Goal: Book appointment/travel/reservation

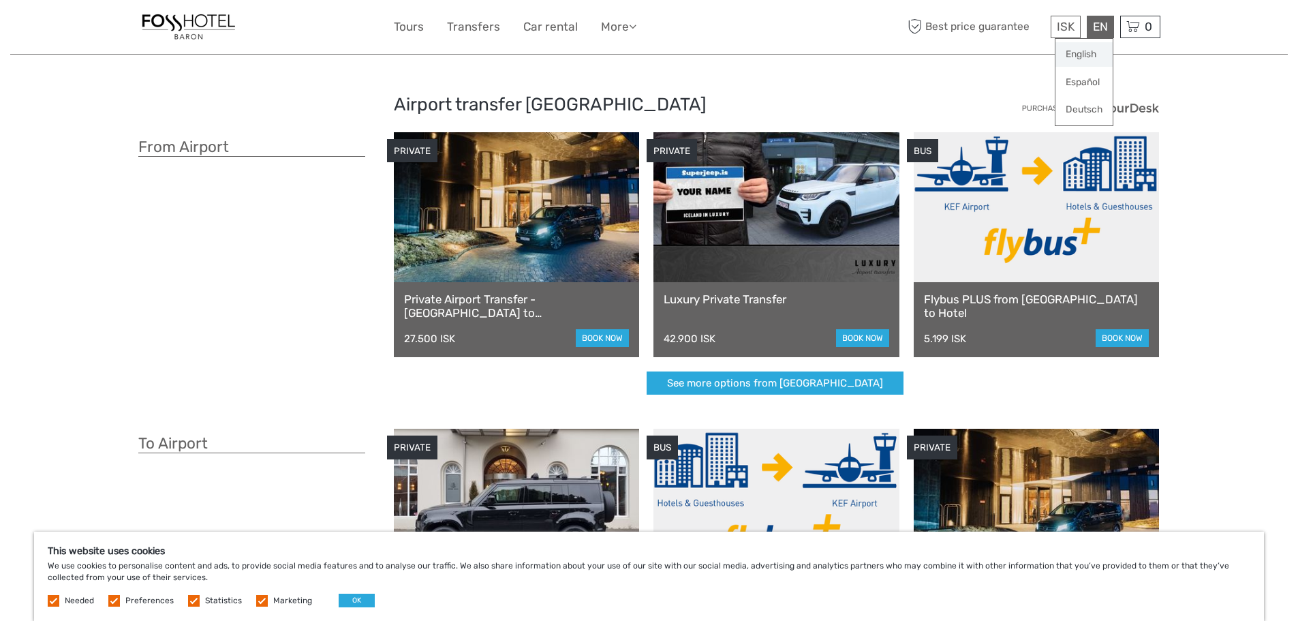
click at [1091, 55] on link "English" at bounding box center [1084, 54] width 57 height 25
click at [1045, 108] on link "$" at bounding box center [1056, 109] width 46 height 25
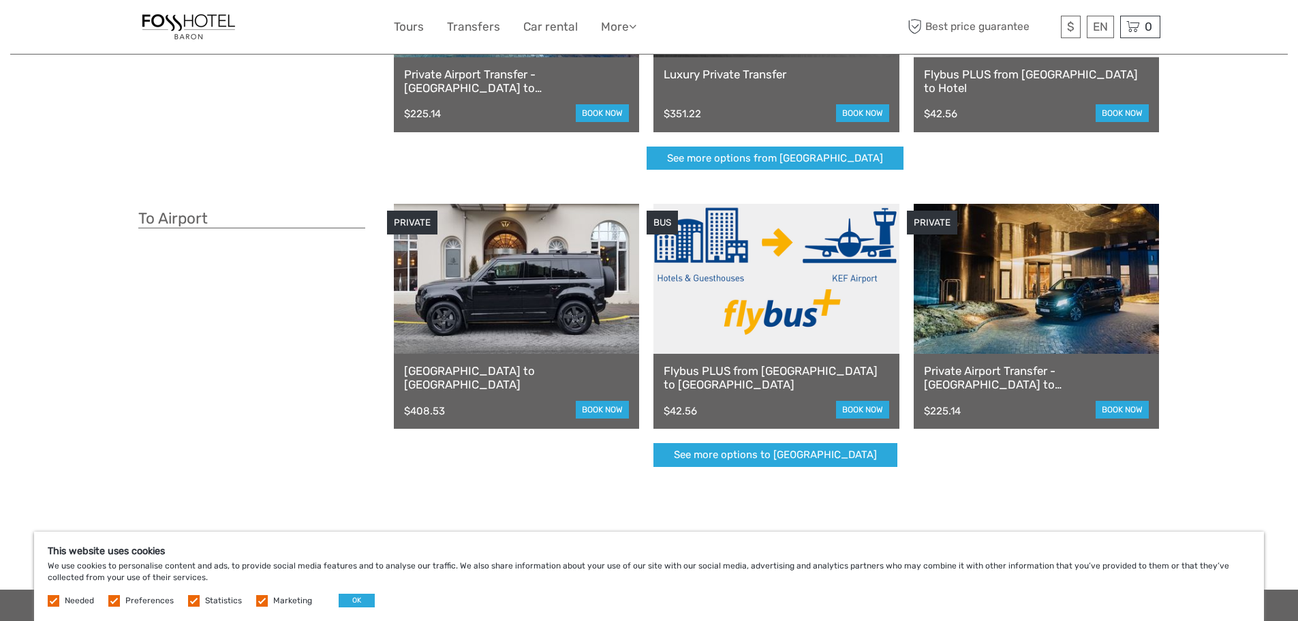
scroll to position [341, 0]
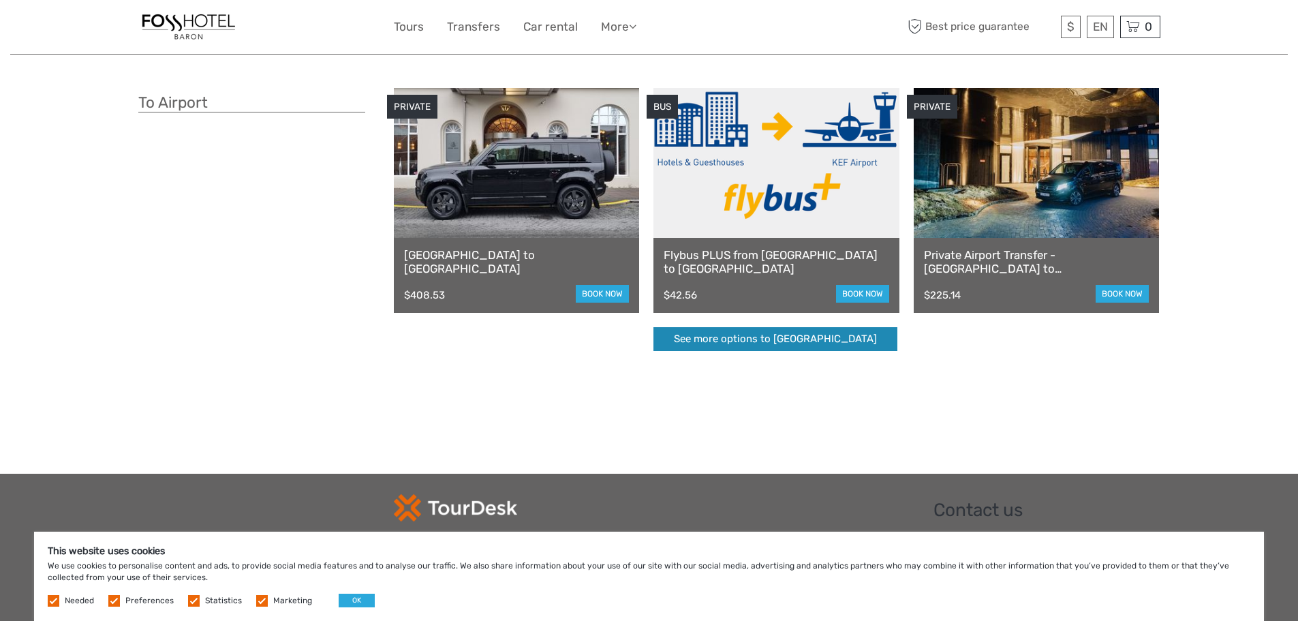
click at [778, 338] on link "See more options to [GEOGRAPHIC_DATA]" at bounding box center [776, 339] width 244 height 24
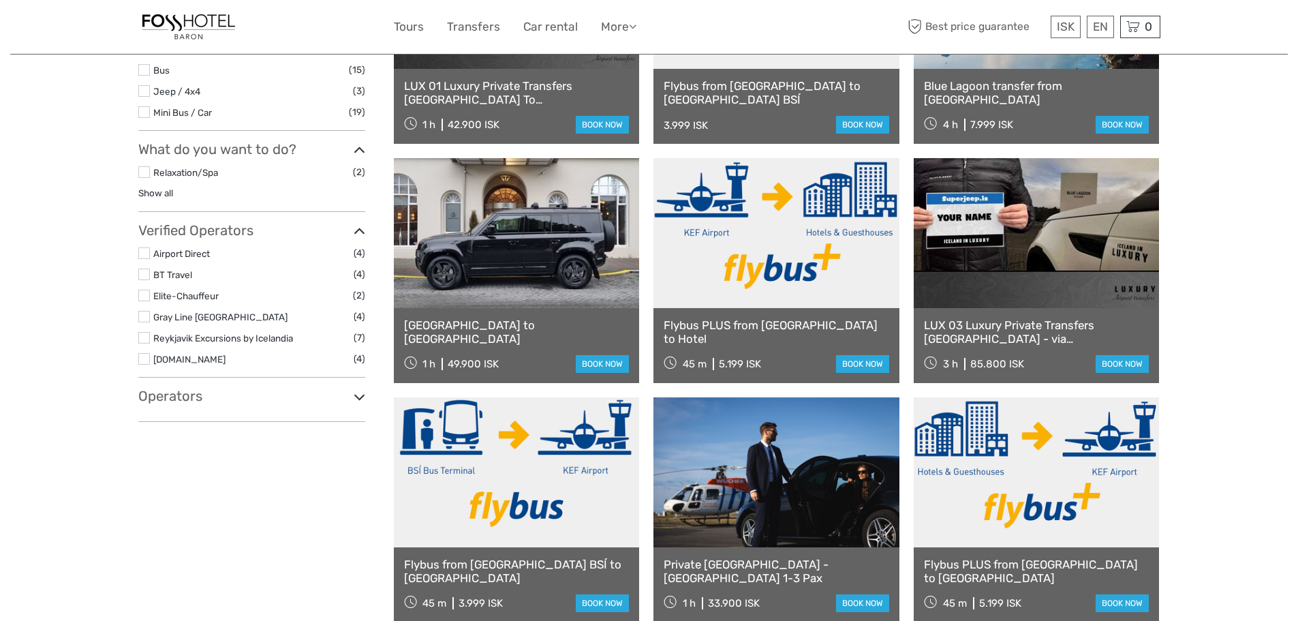
select select
